Goal: Navigation & Orientation: Find specific page/section

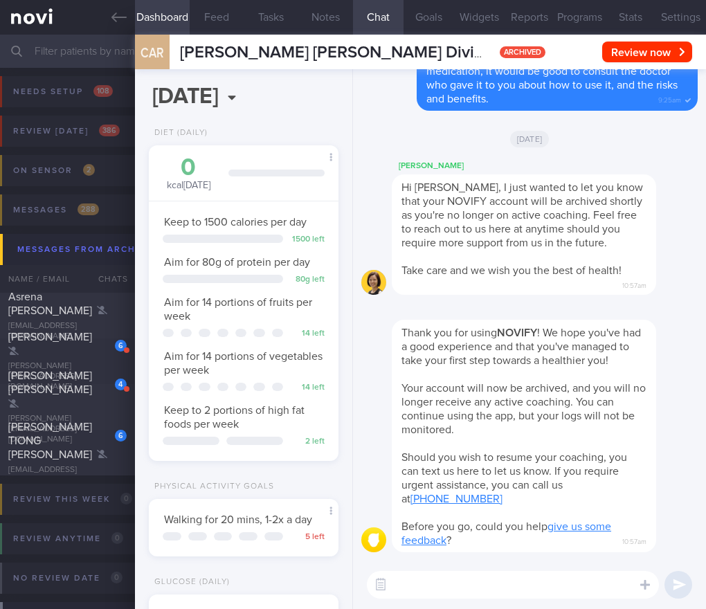
select select "9"
click at [66, 342] on span "[PERSON_NAME]" at bounding box center [50, 336] width 84 height 11
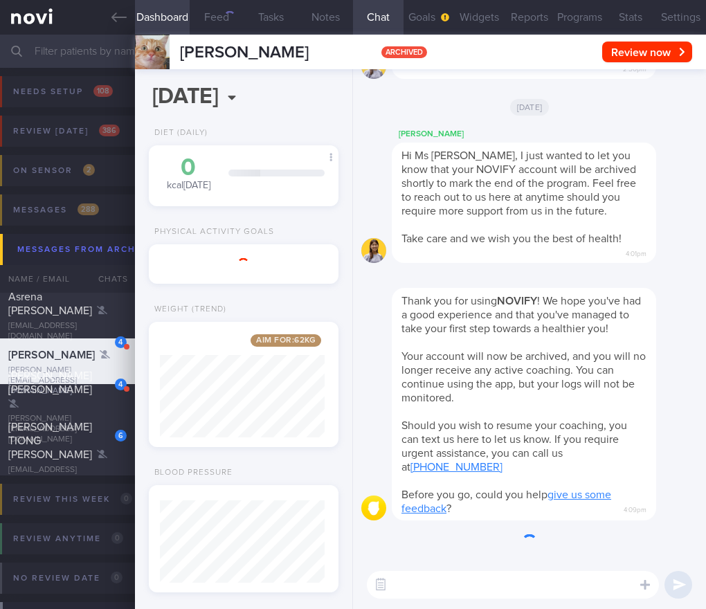
scroll to position [691632, 691554]
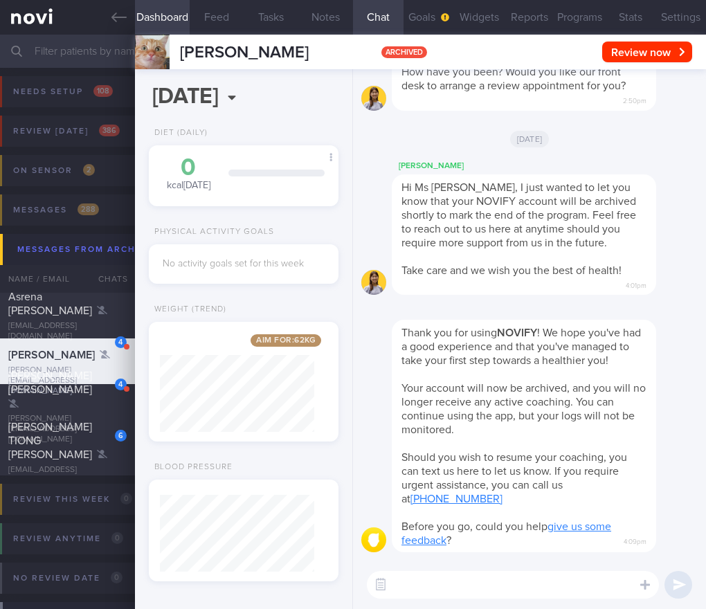
click at [68, 356] on span "[PERSON_NAME]" at bounding box center [51, 354] width 86 height 11
click at [54, 395] on span "[PERSON_NAME] [PERSON_NAME]" at bounding box center [50, 382] width 84 height 25
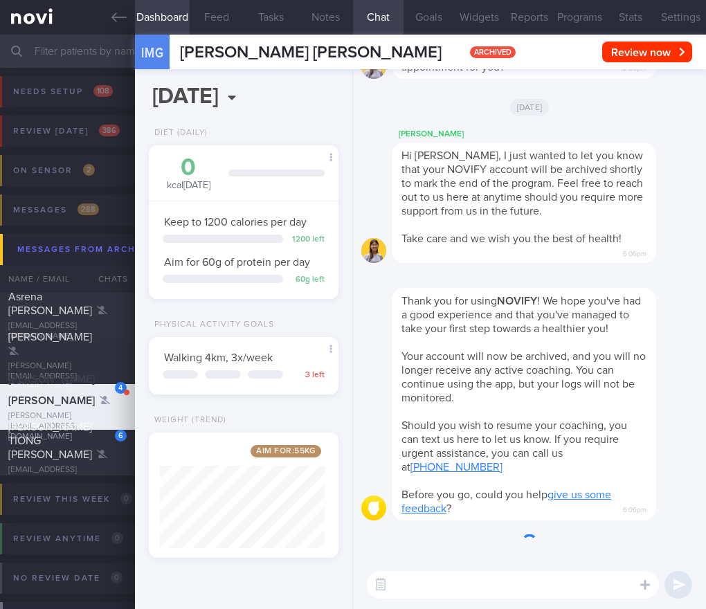
scroll to position [-304, 0]
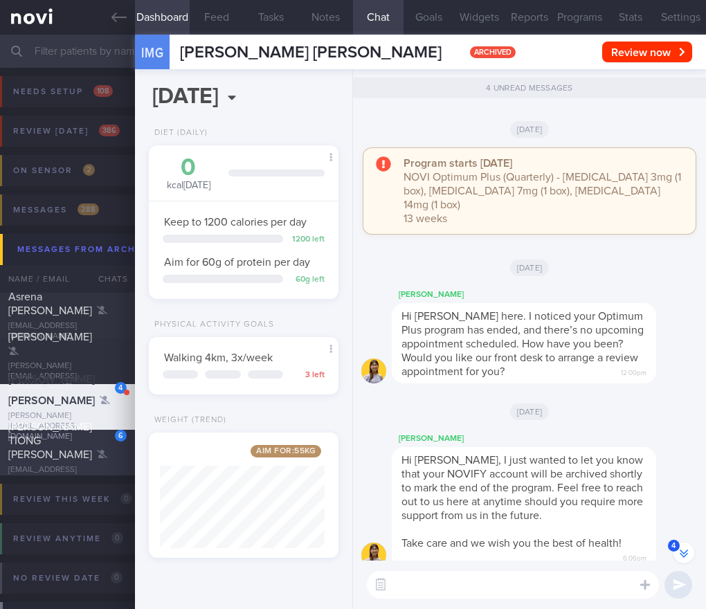
click at [31, 444] on div "[PERSON_NAME] TIONG [PERSON_NAME]" at bounding box center [65, 441] width 115 height 42
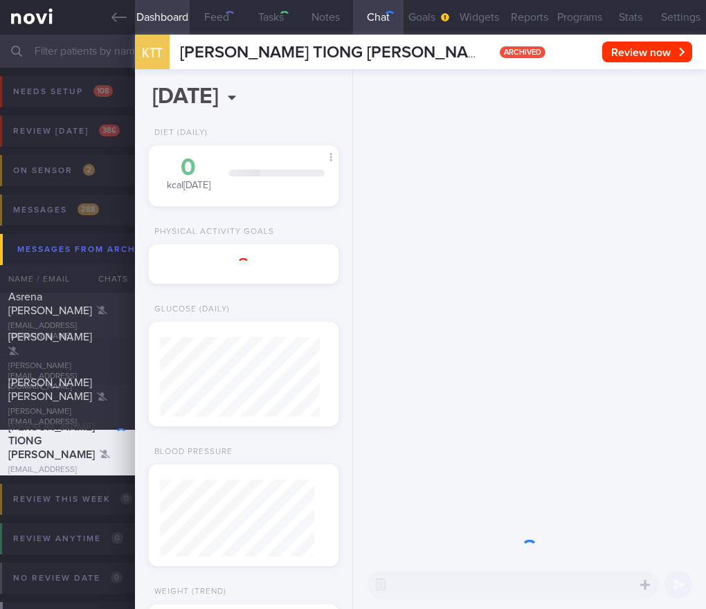
select select "9"
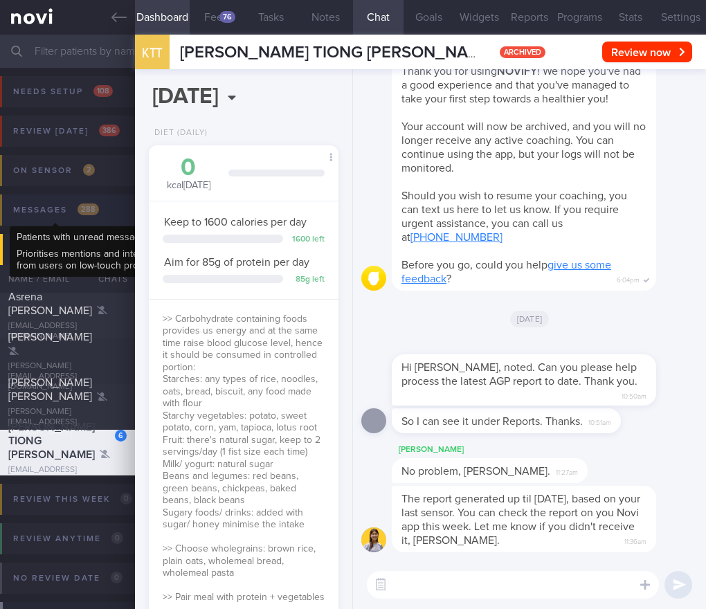
click at [72, 209] on div "Messages 288" at bounding box center [56, 210] width 93 height 19
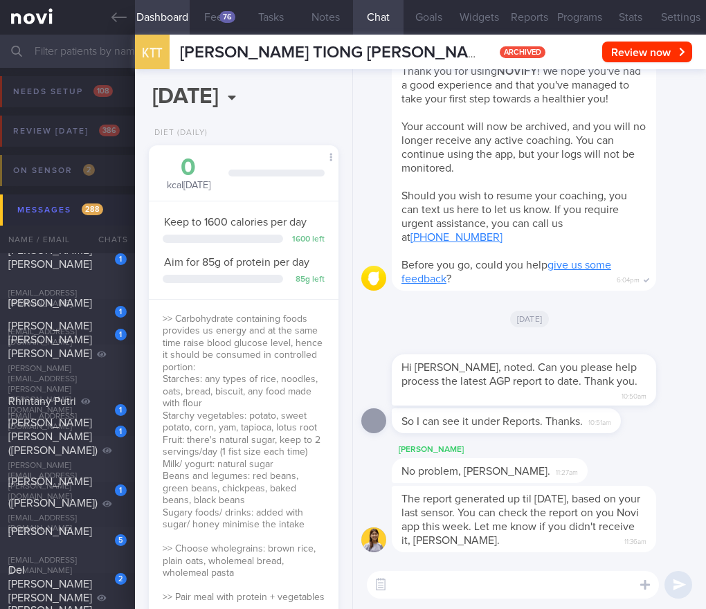
click at [89, 221] on button "Messages 288" at bounding box center [355, 209] width 710 height 31
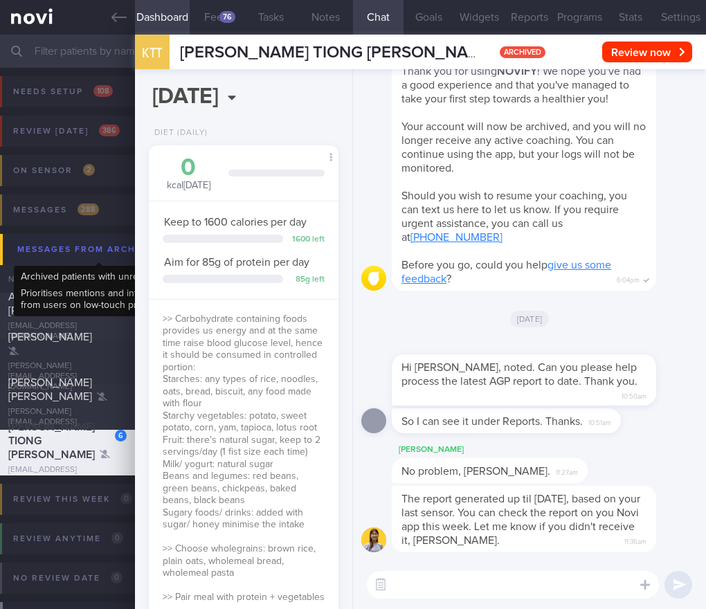
click at [101, 250] on div "Messages from Archived 4" at bounding box center [100, 249] width 172 height 19
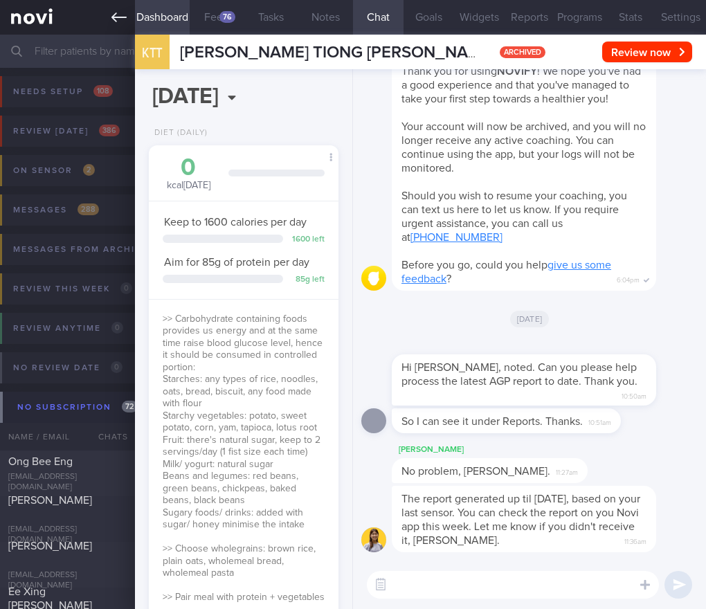
click at [117, 20] on icon at bounding box center [118, 17] width 15 height 15
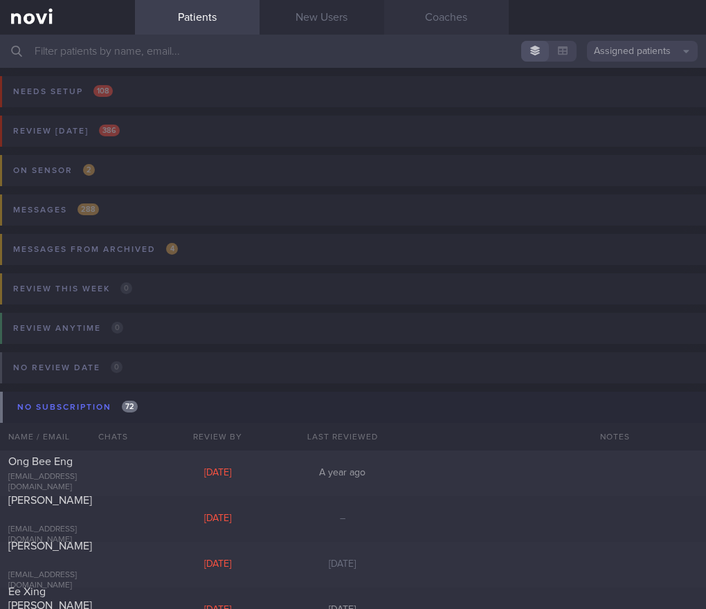
click at [417, 22] on link "Coaches" at bounding box center [446, 17] width 125 height 35
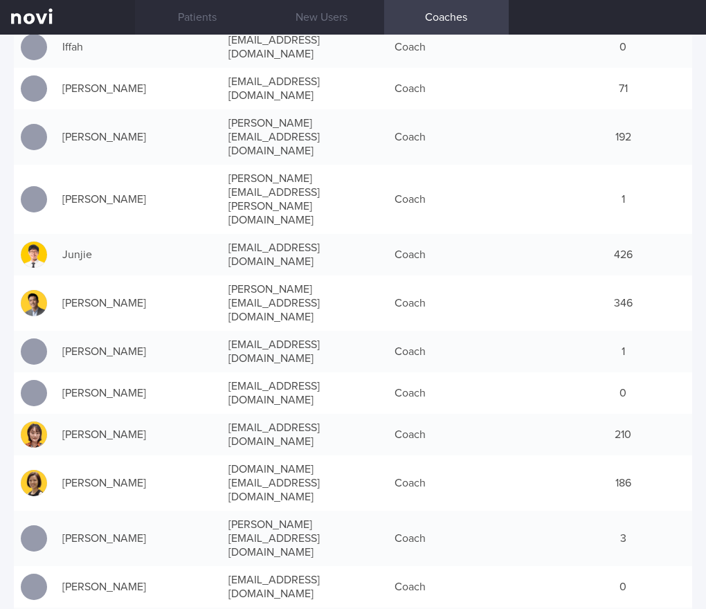
scroll to position [484, 0]
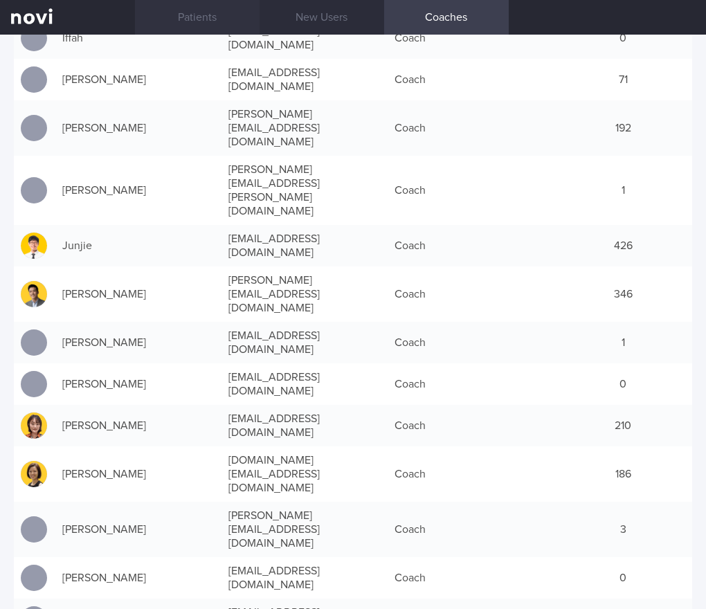
click at [183, 20] on link "Patients" at bounding box center [197, 17] width 125 height 35
